Goal: Information Seeking & Learning: Learn about a topic

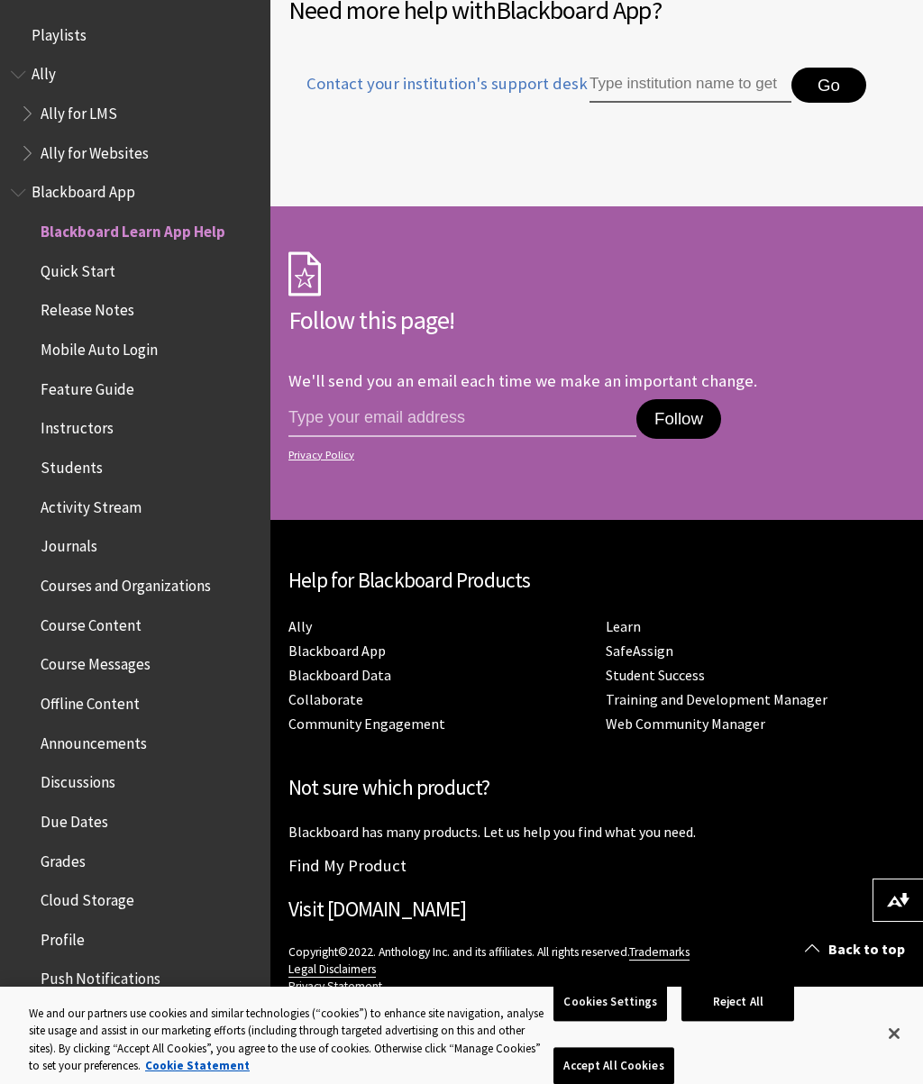
scroll to position [187, 0]
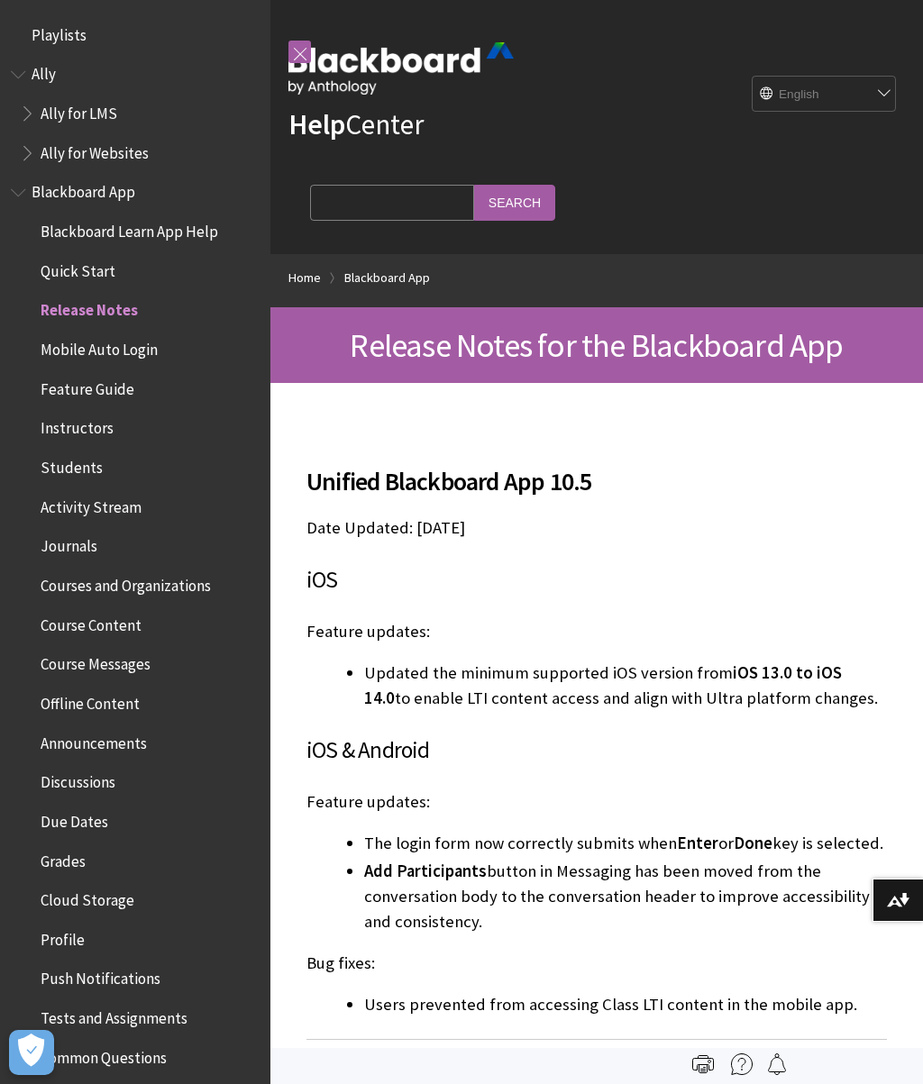
scroll to position [264, 0]
